Goal: Task Accomplishment & Management: Manage account settings

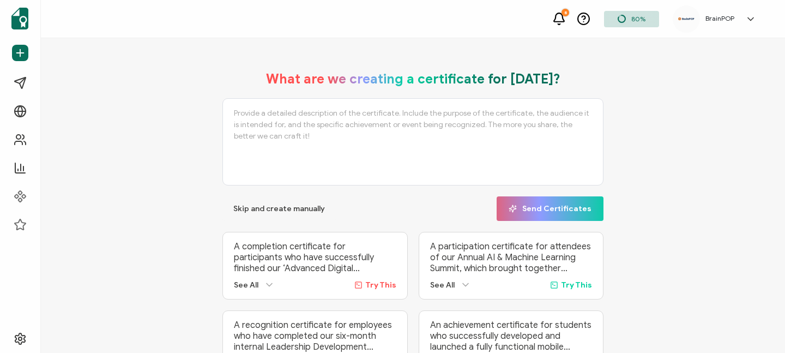
click at [751, 17] on icon at bounding box center [751, 19] width 11 height 11
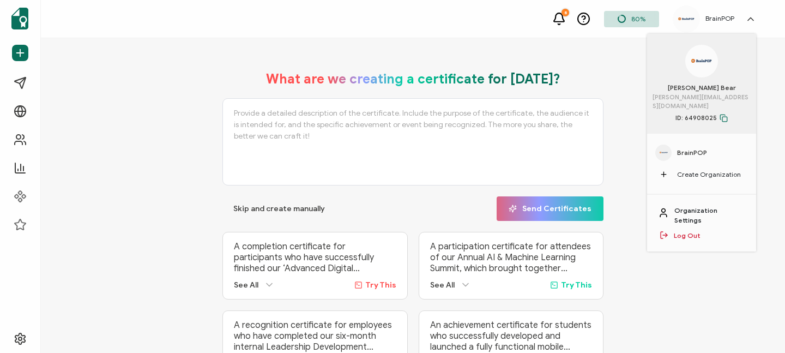
click at [702, 206] on link "Organization Settings" at bounding box center [710, 216] width 71 height 20
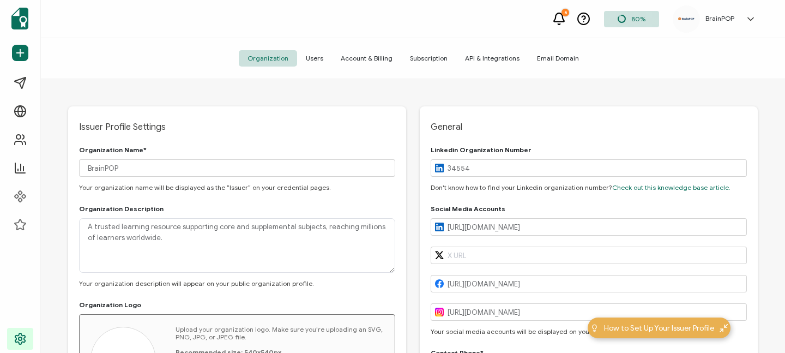
type input "[GEOGRAPHIC_DATA]"
type input "[US_STATE]"
click at [316, 56] on span "Users" at bounding box center [314, 58] width 35 height 16
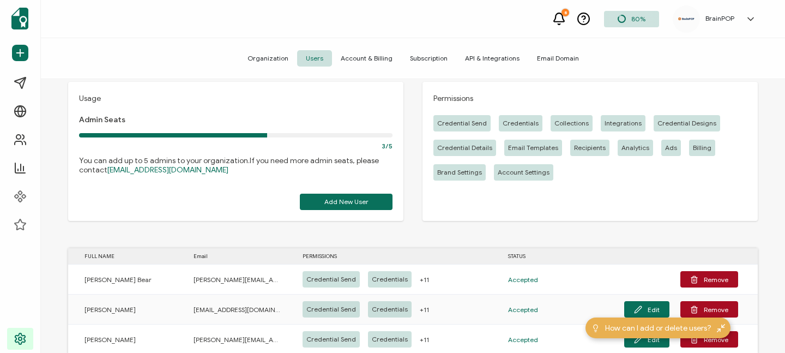
scroll to position [51, 0]
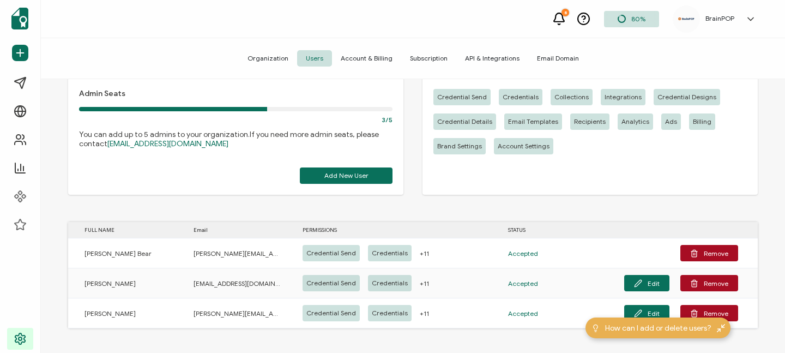
click at [646, 284] on button "Edit" at bounding box center [646, 283] width 45 height 16
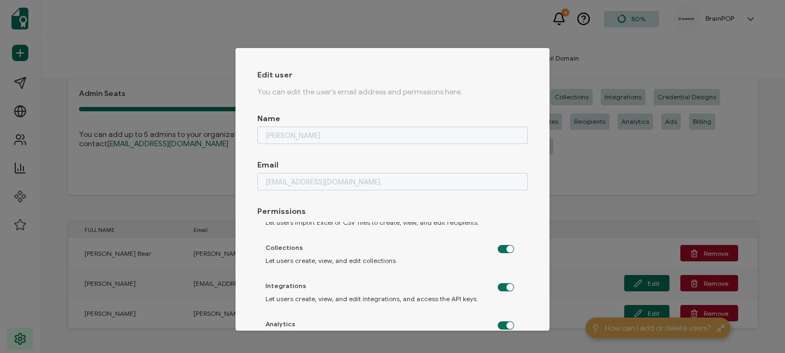
scroll to position [0, 0]
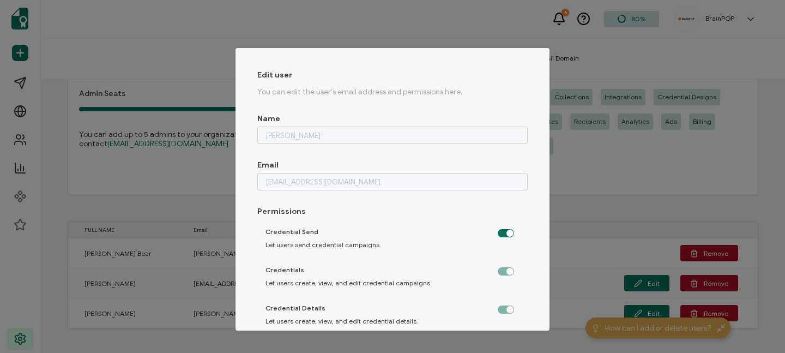
click at [723, 195] on div "Edit user You can edit the user's email address and permissions here. Name [PER…" at bounding box center [392, 176] width 785 height 353
checkbox input "false"
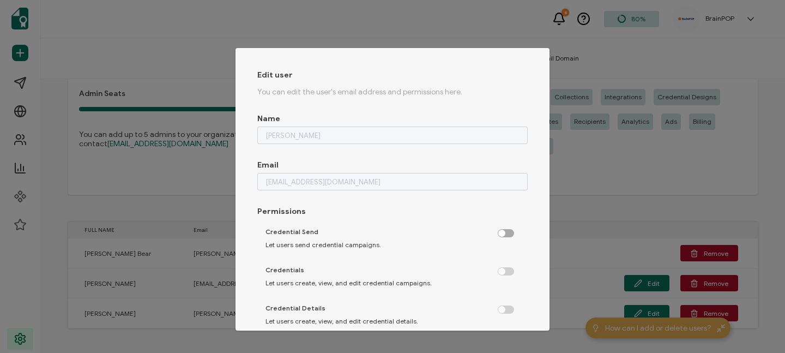
checkbox input "false"
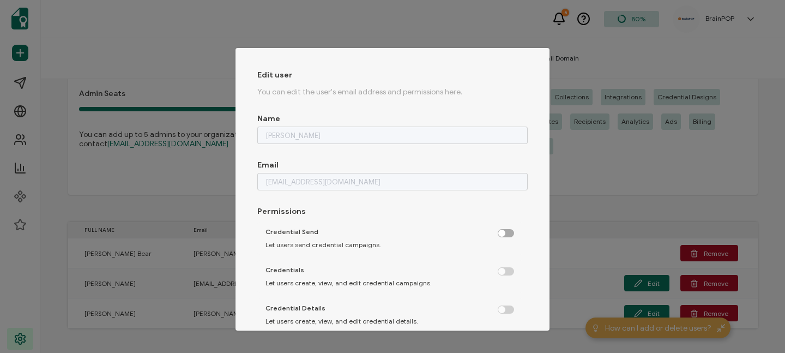
checkbox input "false"
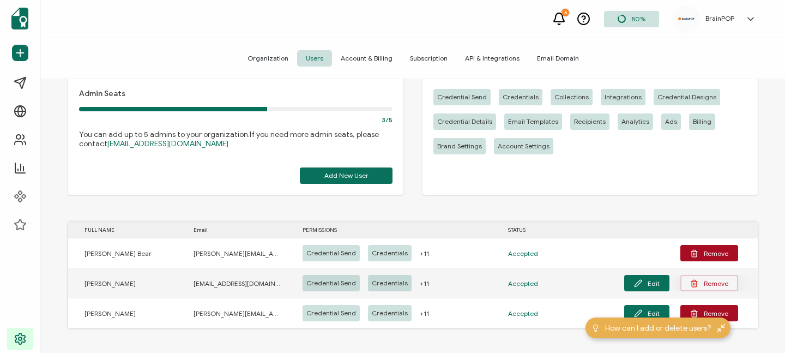
click at [717, 285] on button "Remove" at bounding box center [710, 283] width 58 height 16
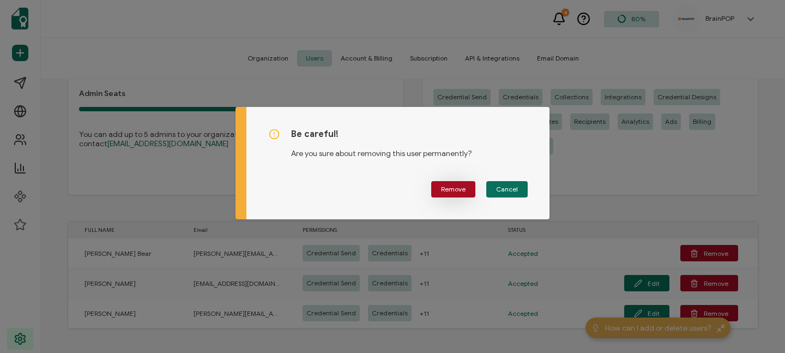
click at [448, 187] on span "Remove" at bounding box center [453, 189] width 25 height 7
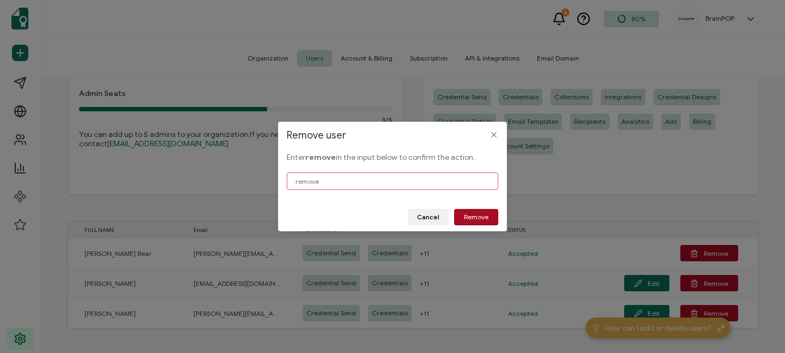
type input "remove"
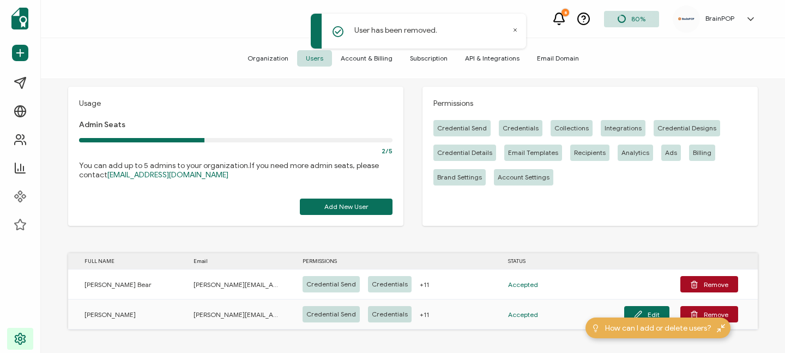
scroll to position [21, 0]
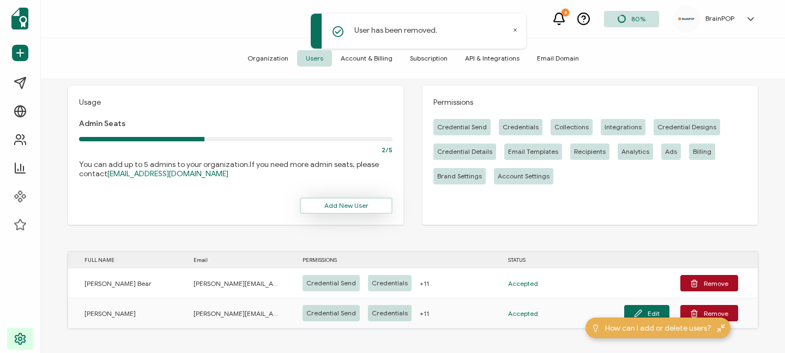
click at [346, 205] on span "Add New User" at bounding box center [346, 205] width 44 height 7
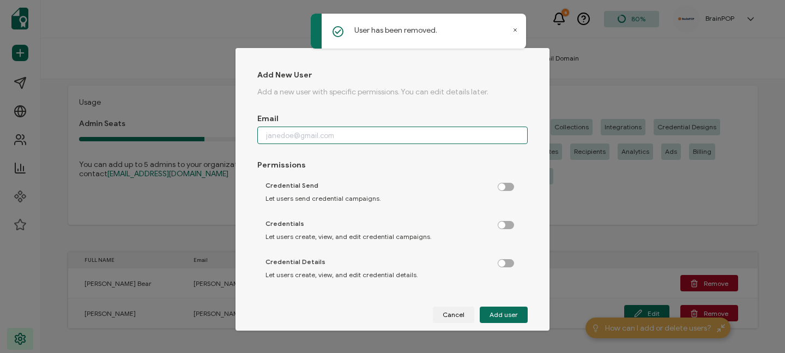
click at [309, 133] on input "dialog" at bounding box center [392, 135] width 270 height 17
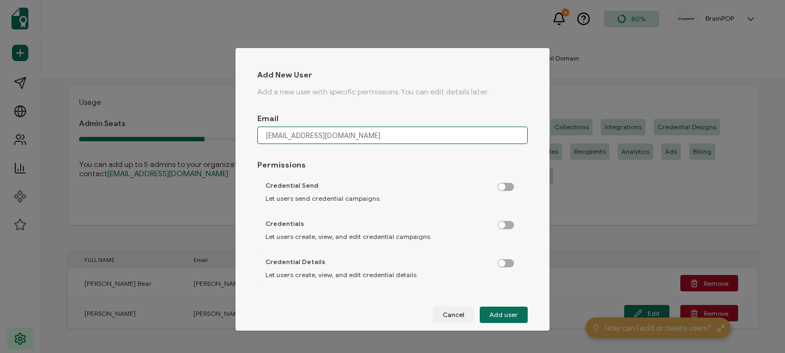
type input "[EMAIL_ADDRESS][DOMAIN_NAME]"
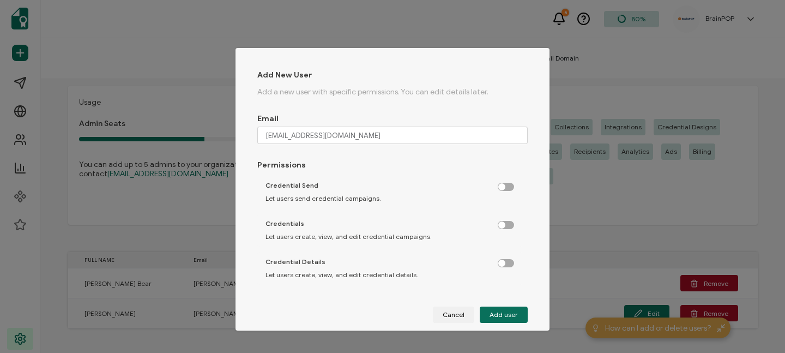
click at [505, 185] on label "dialog" at bounding box center [511, 184] width 27 height 3
click at [505, 187] on input "dialog" at bounding box center [506, 187] width 7 height 7
checkbox input "true"
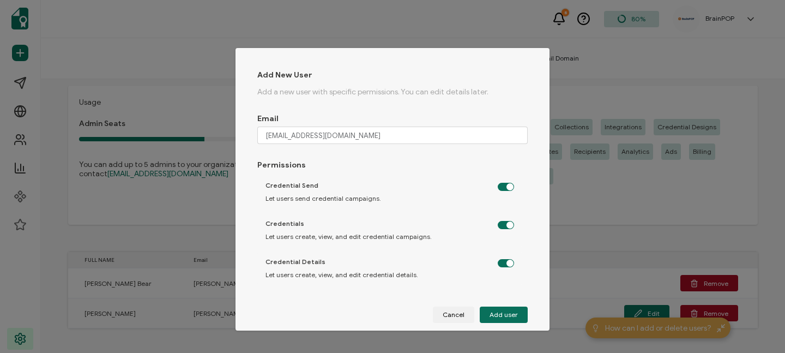
checkbox input "true"
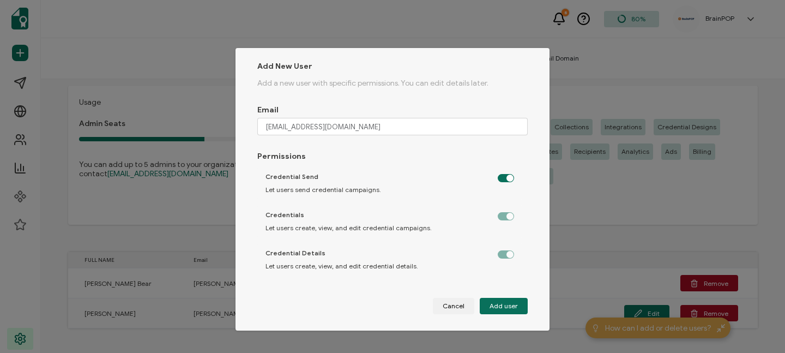
scroll to position [14, 0]
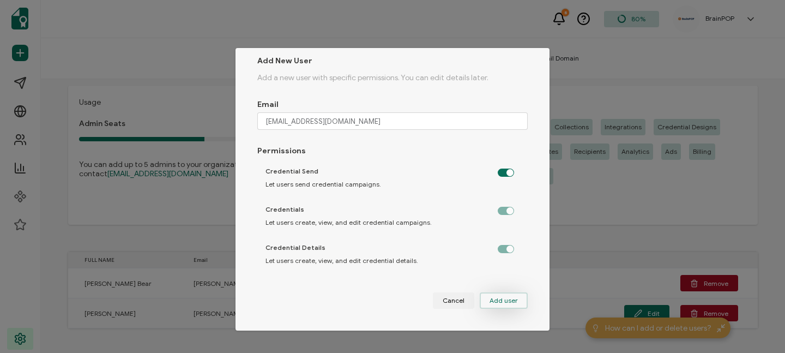
click at [495, 300] on span "Add user" at bounding box center [504, 300] width 28 height 7
checkbox input "false"
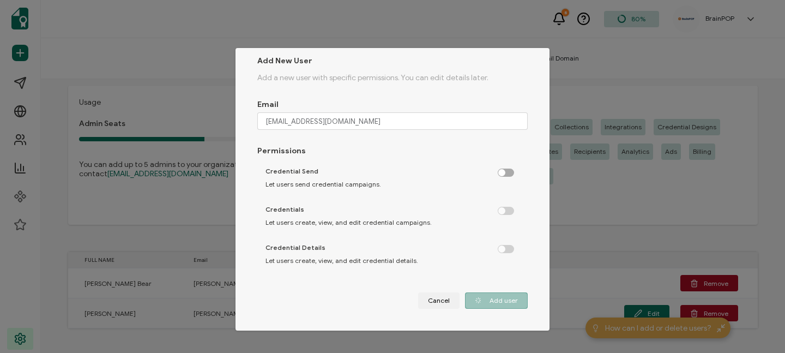
checkbox input "false"
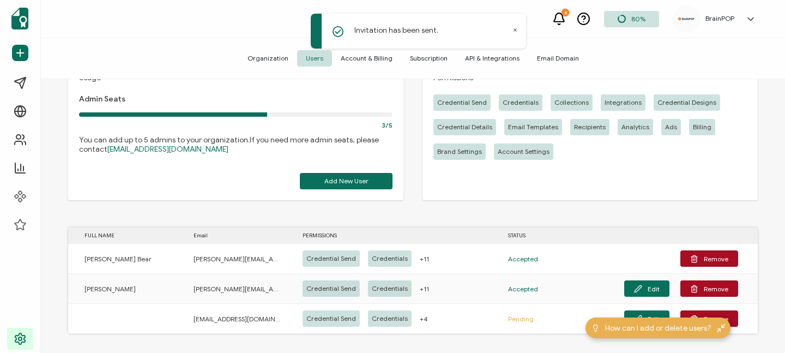
scroll to position [51, 0]
